Goal: Information Seeking & Learning: Learn about a topic

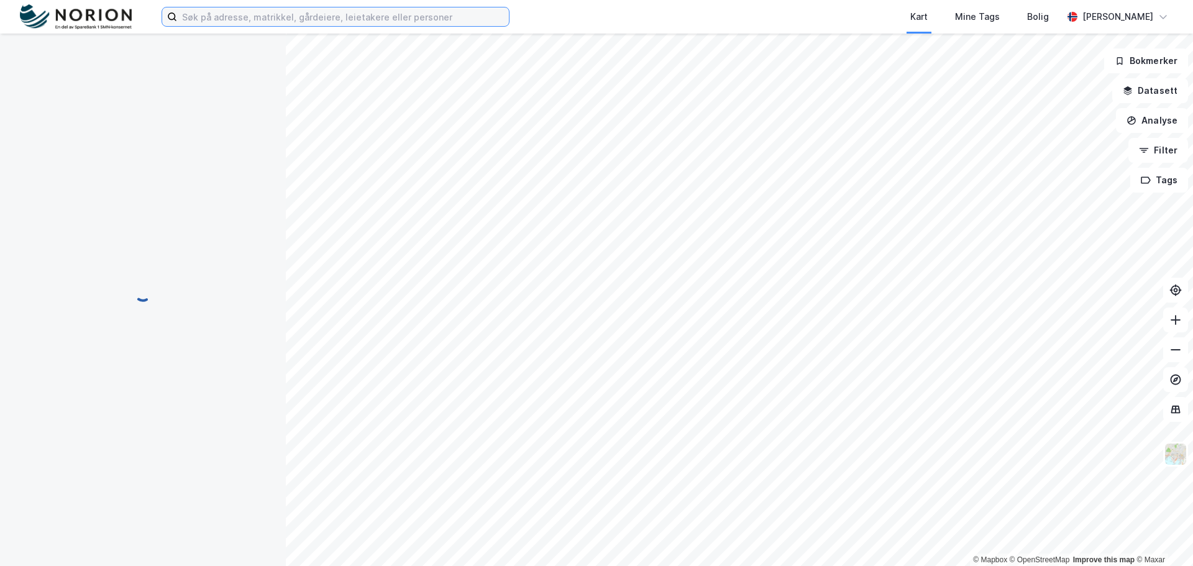
click at [228, 18] on input at bounding box center [343, 16] width 332 height 19
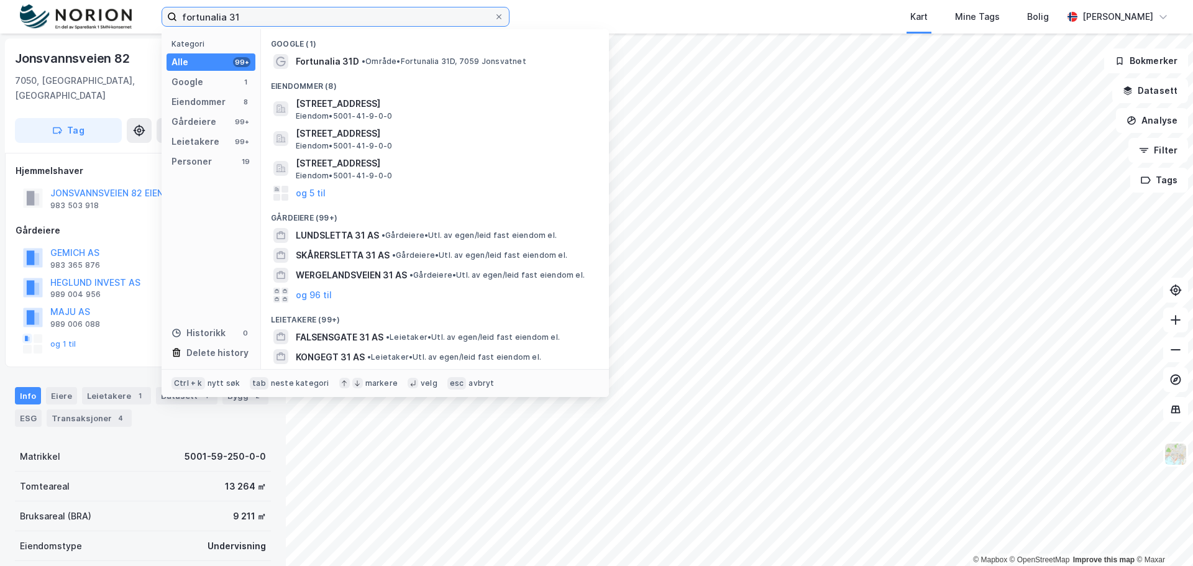
click at [253, 20] on input "fortunalia 31" at bounding box center [335, 16] width 317 height 19
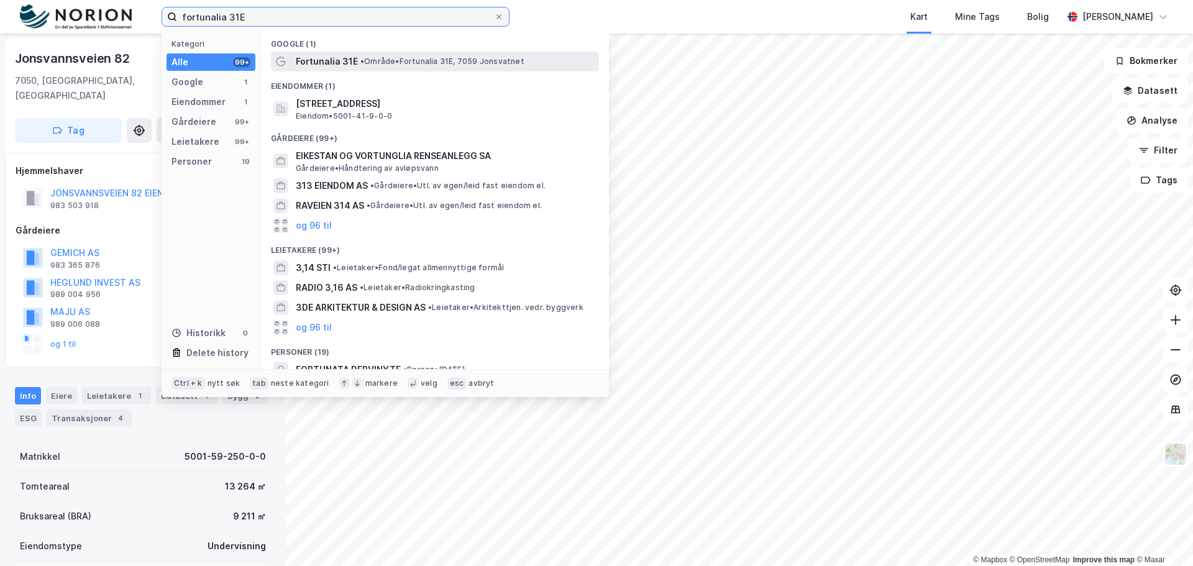
type input "fortunalia 31E"
click at [338, 62] on span "Fortunalia 31E" at bounding box center [327, 61] width 62 height 15
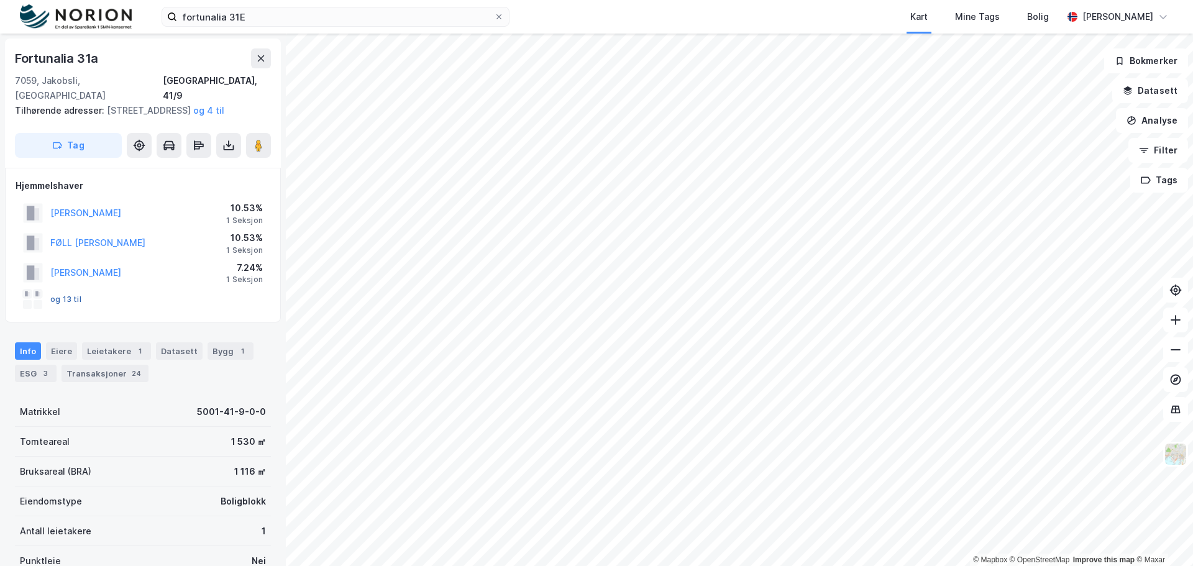
click at [0, 0] on button "og 13 til" at bounding box center [0, 0] width 0 height 0
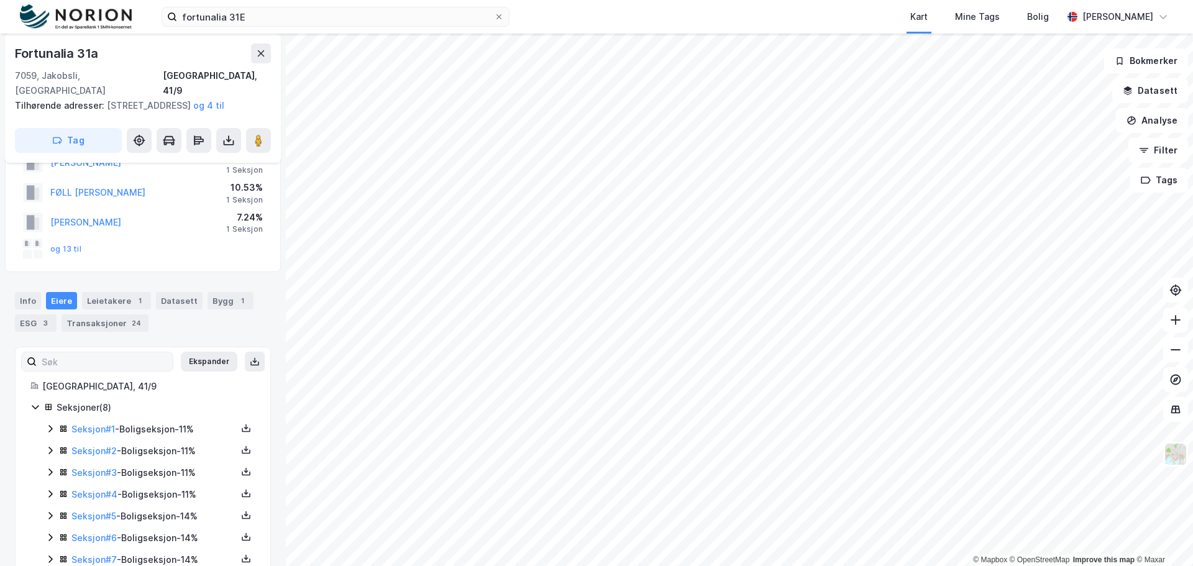
scroll to position [104, 0]
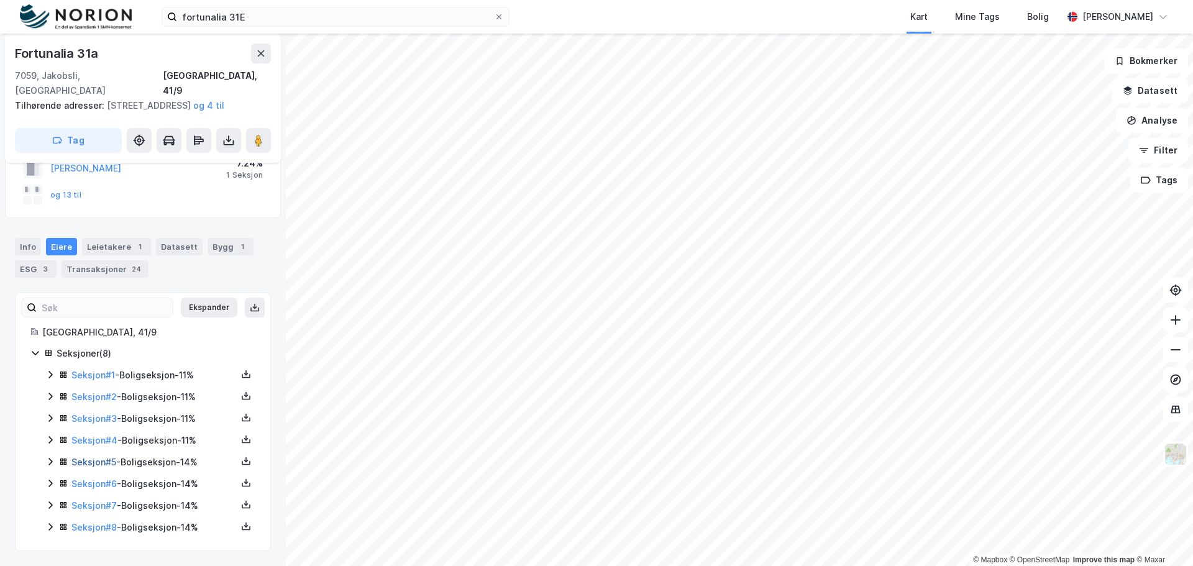
click at [94, 461] on link "Seksjon # 5" at bounding box center [93, 462] width 45 height 11
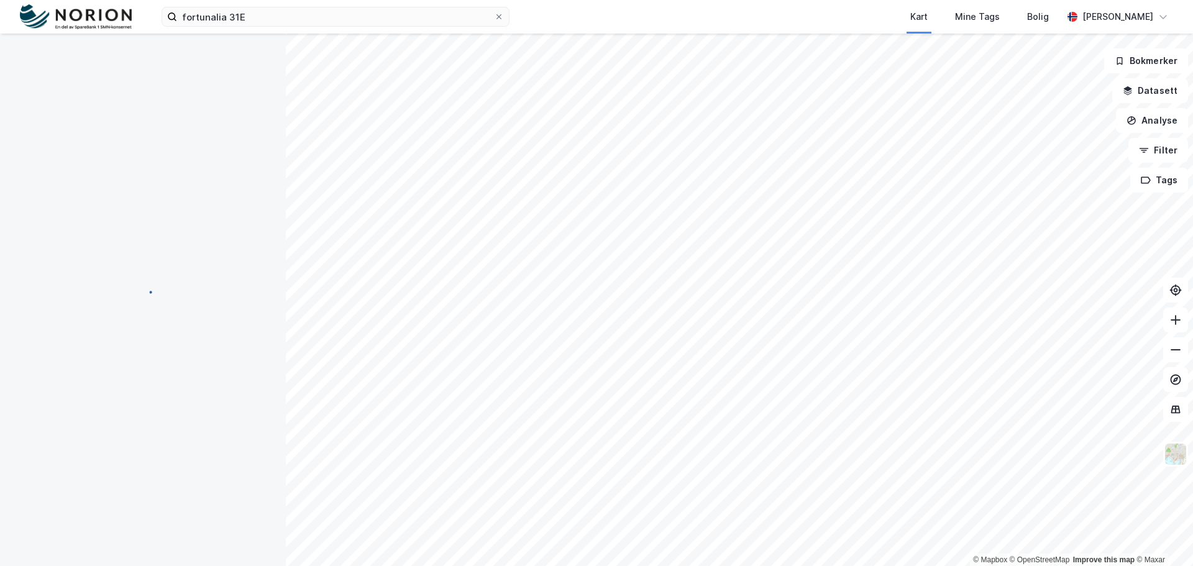
scroll to position [104, 0]
